Goal: Navigation & Orientation: Find specific page/section

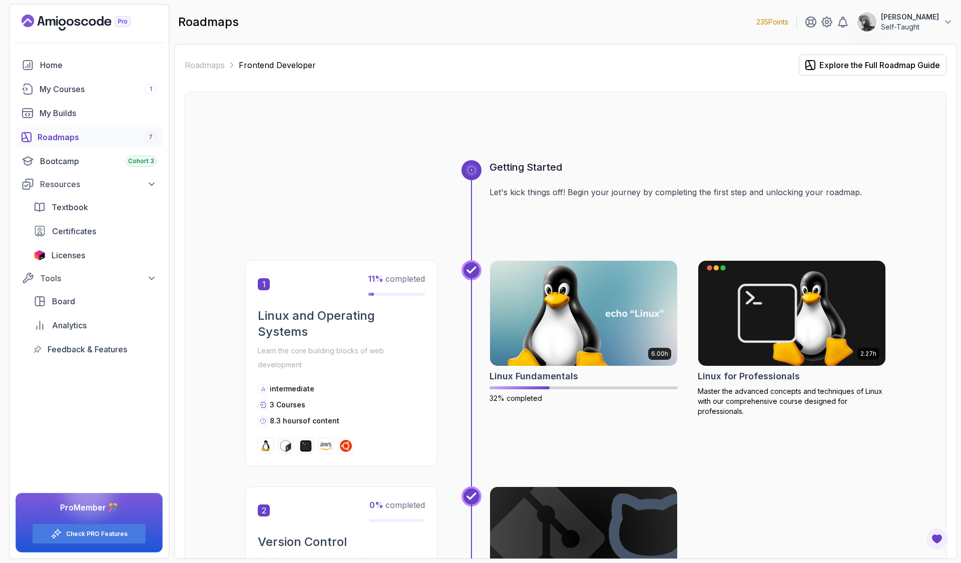
click at [474, 26] on p "Self-Taught" at bounding box center [910, 27] width 58 height 10
click at [474, 101] on p "Billing" at bounding box center [870, 97] width 22 height 12
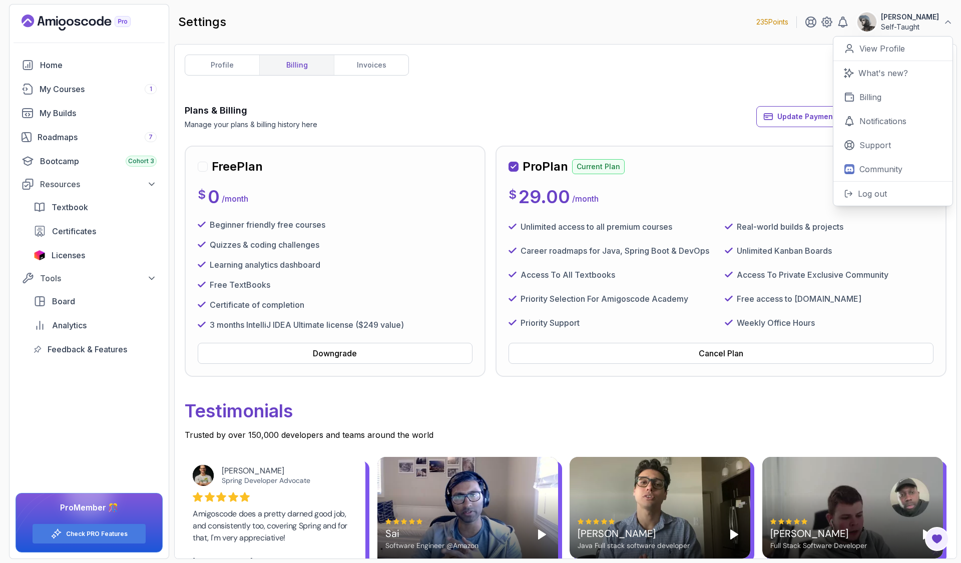
drag, startPoint x: 612, startPoint y: 59, endPoint x: 436, endPoint y: 87, distance: 177.5
click at [474, 59] on div "profile billing invoices Plans & Billing Manage your plans & billing history he…" at bounding box center [566, 302] width 762 height 494
click at [246, 67] on link "profile" at bounding box center [222, 65] width 74 height 20
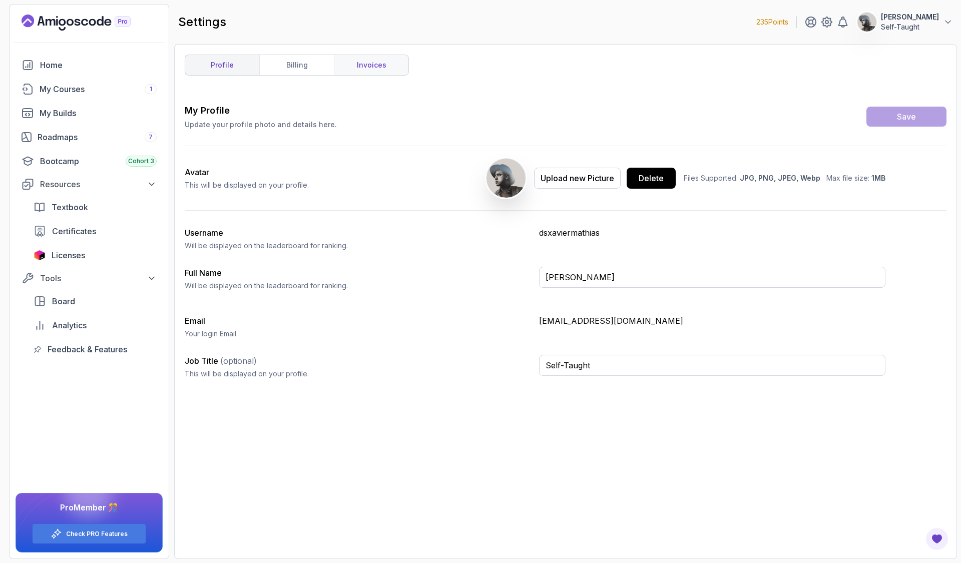
click at [394, 65] on link "invoices" at bounding box center [371, 65] width 75 height 20
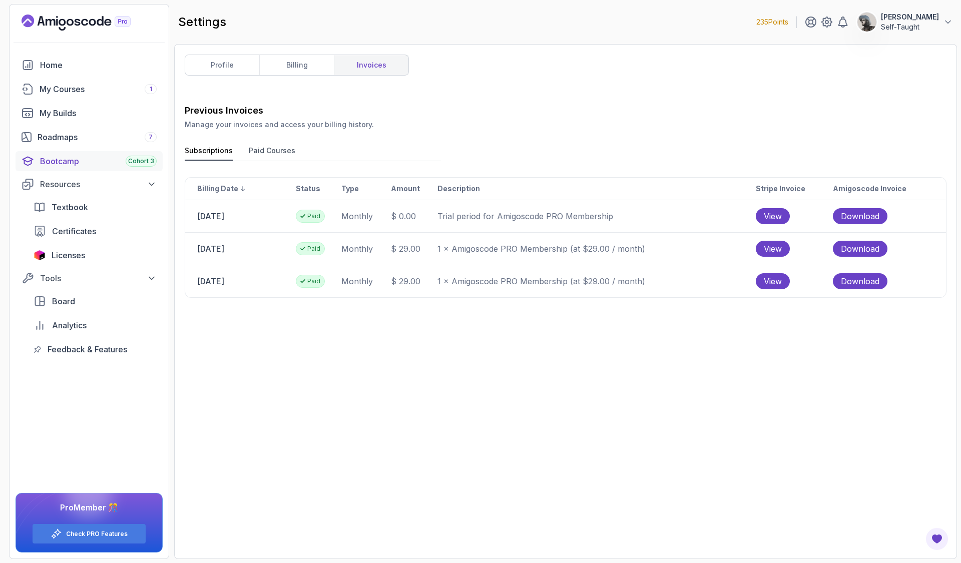
click at [114, 164] on div "Bootcamp Cohort 3" at bounding box center [98, 161] width 117 height 12
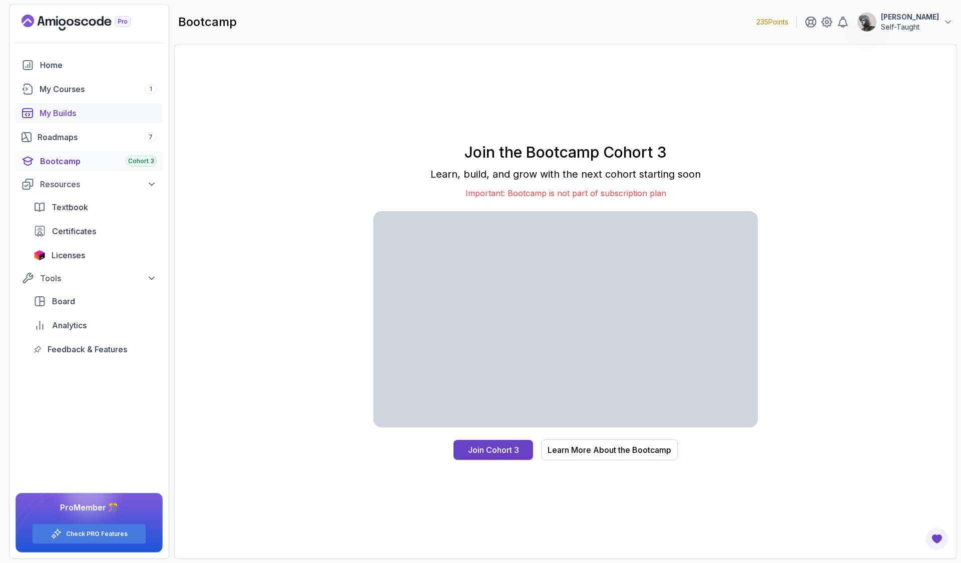
click at [93, 116] on div "My Builds" at bounding box center [98, 113] width 117 height 12
